Goal: Task Accomplishment & Management: Complete application form

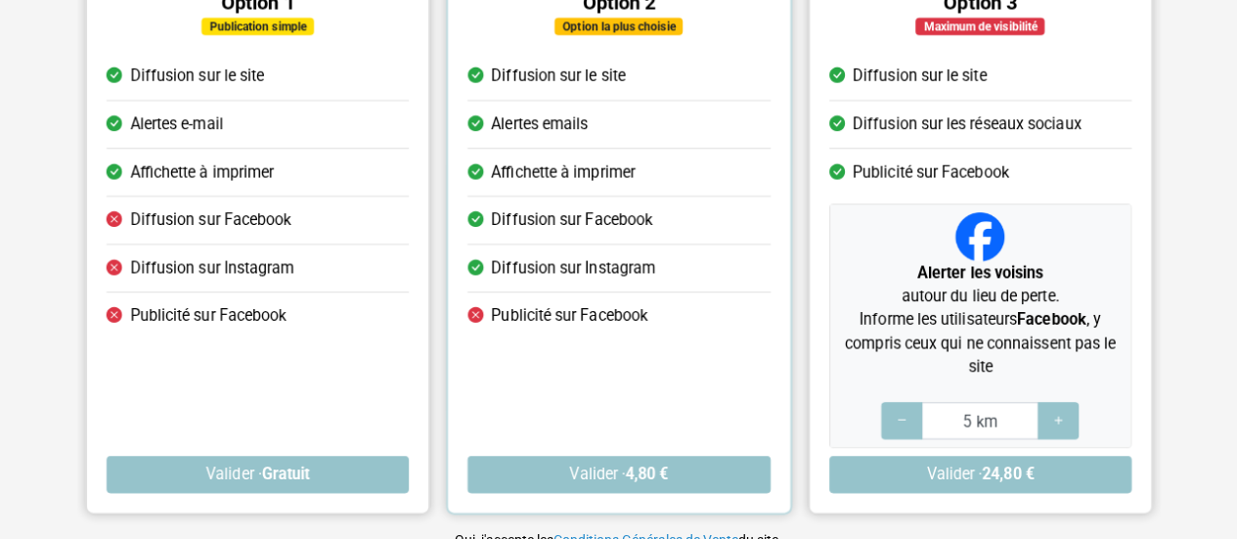
scroll to position [292, 0]
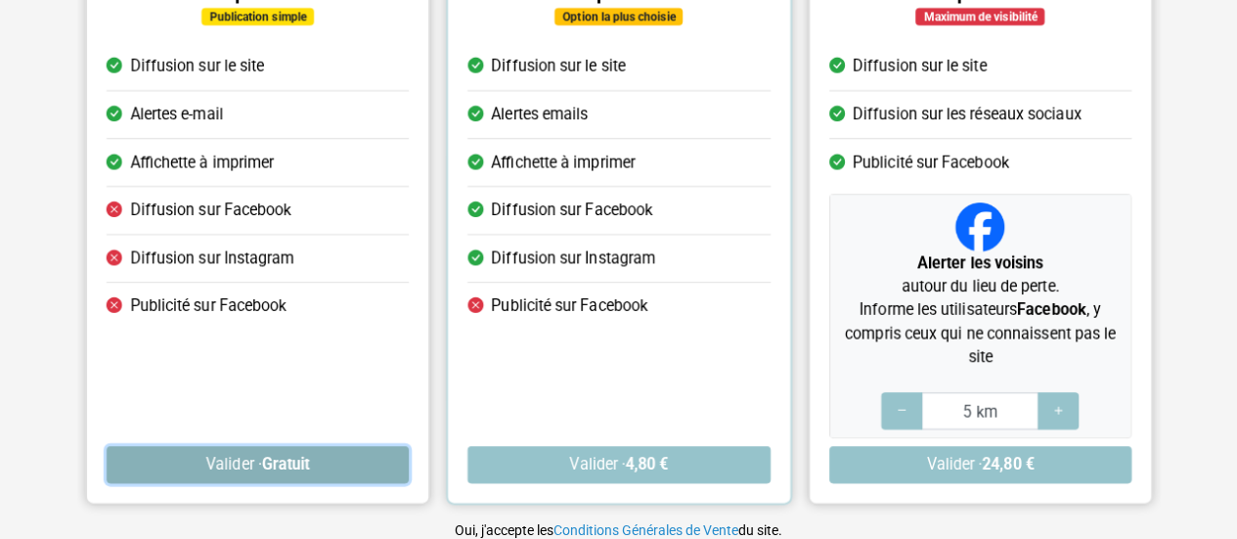
click at [308, 457] on strong "Gratuit" at bounding box center [285, 464] width 48 height 19
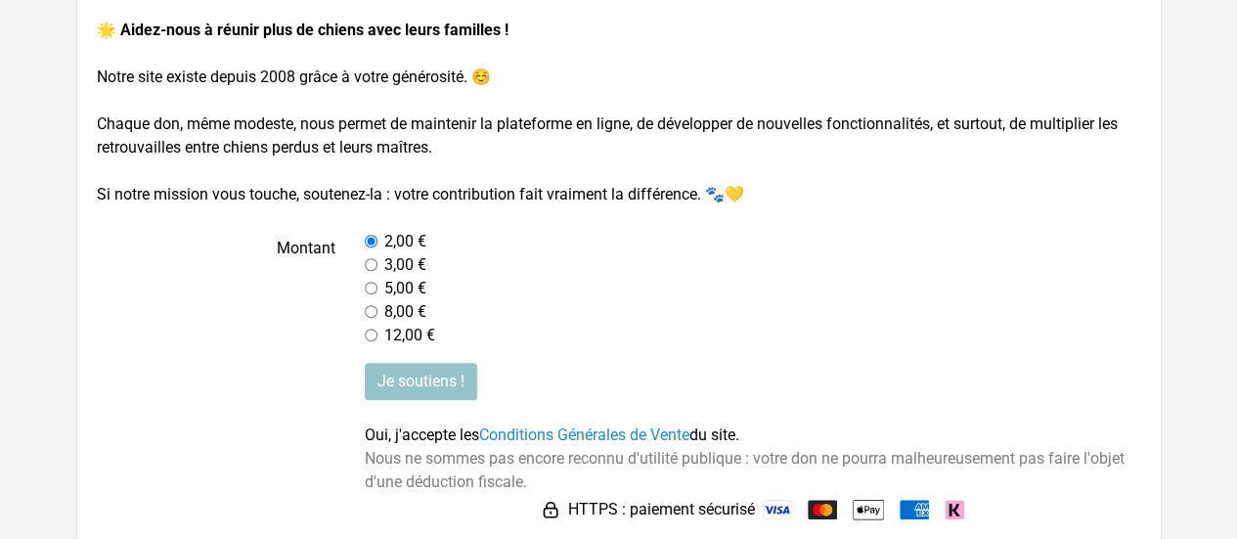
scroll to position [299, 0]
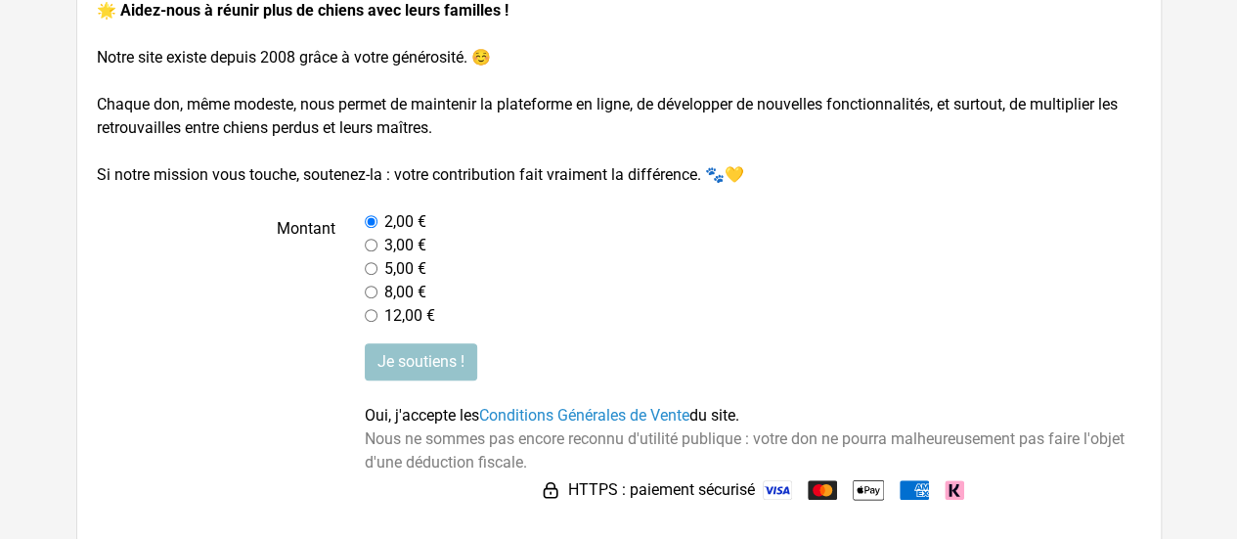
click at [424, 421] on span "Oui, j'accepte les Conditions Générales de Vente du site." at bounding box center [552, 415] width 375 height 19
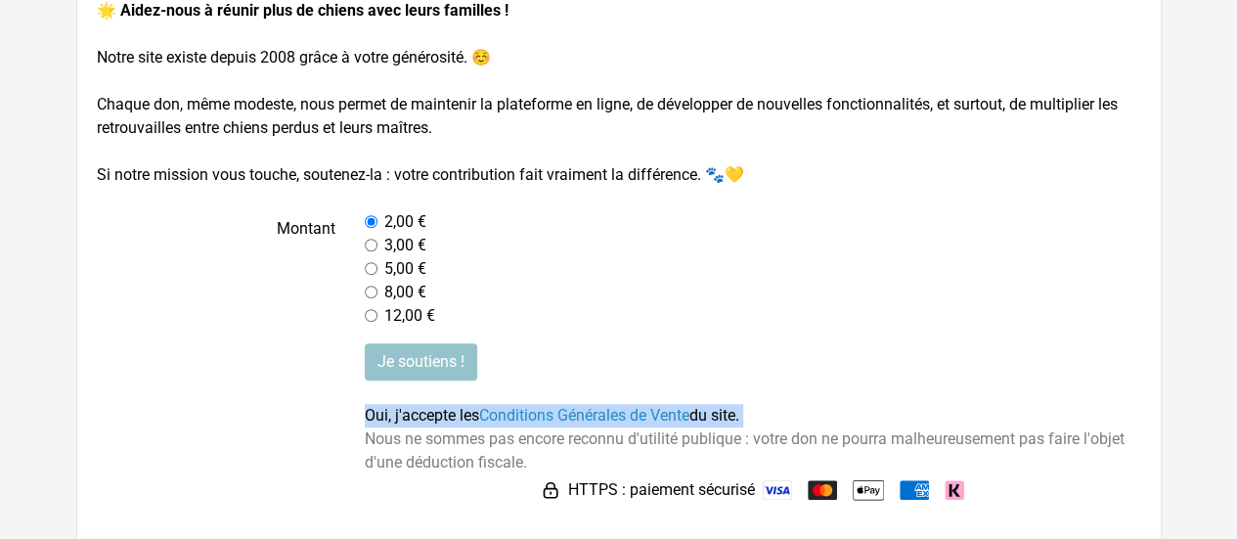
click at [424, 421] on span "Oui, j'accepte les Conditions Générales de Vente du site." at bounding box center [552, 415] width 375 height 19
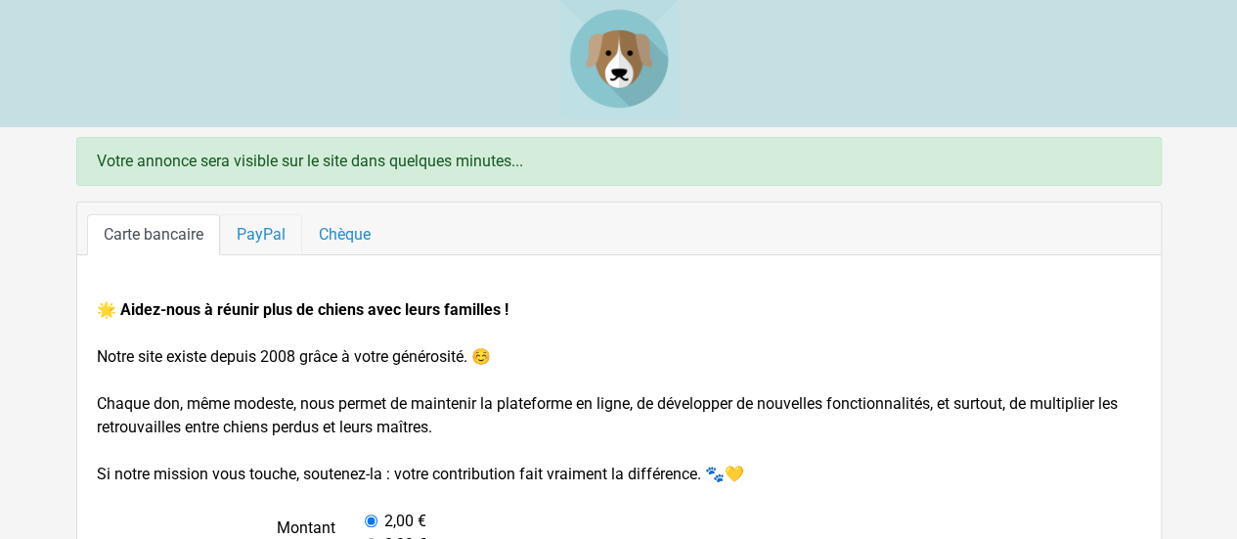
click at [256, 224] on link "PayPal" at bounding box center [261, 234] width 82 height 41
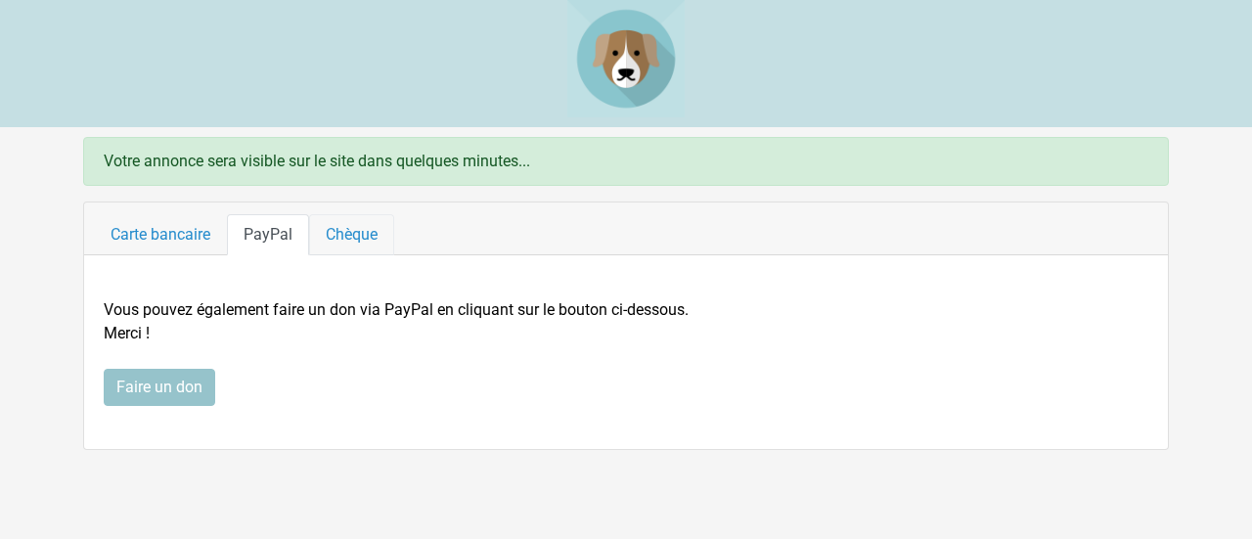
click at [330, 222] on link "Chèque" at bounding box center [351, 234] width 85 height 41
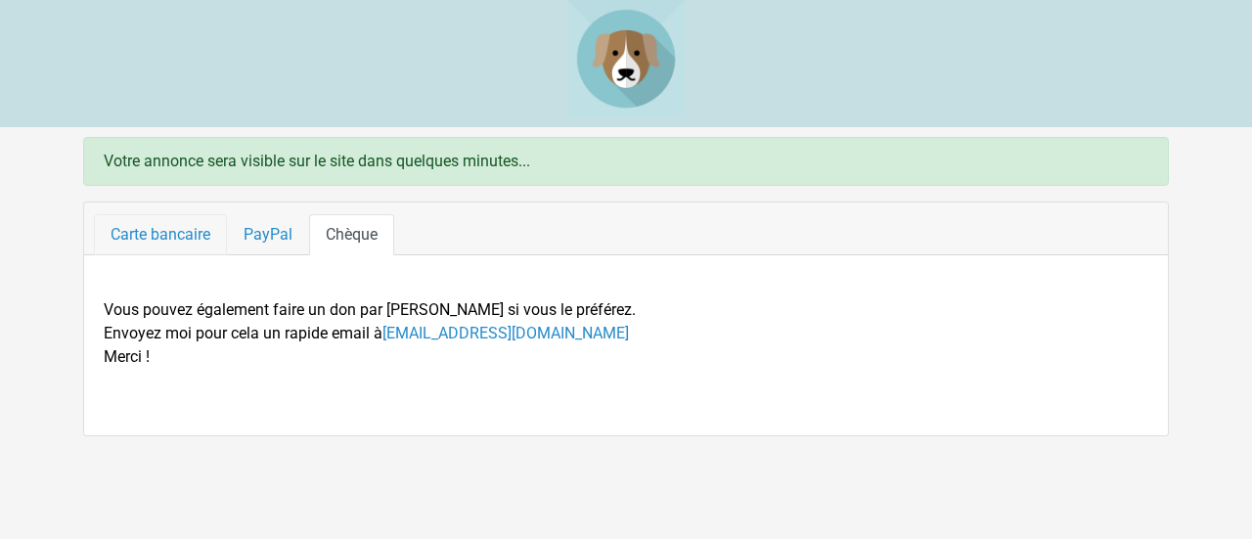
click at [136, 248] on link "Carte bancaire" at bounding box center [160, 234] width 133 height 41
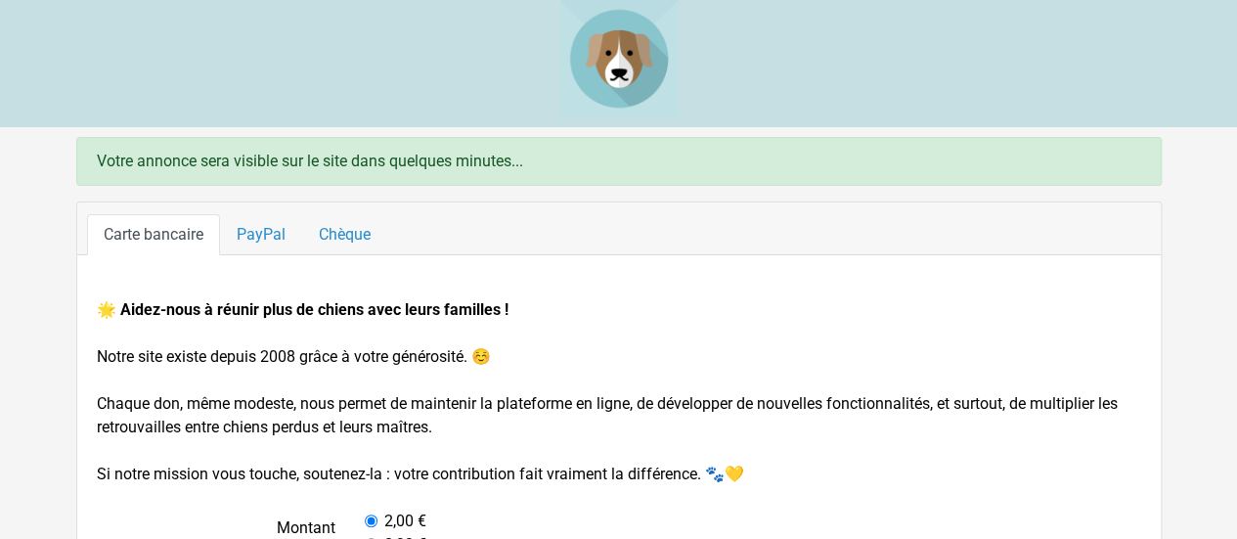
click at [618, 48] on img at bounding box center [618, 58] width 117 height 117
